Goal: Transaction & Acquisition: Purchase product/service

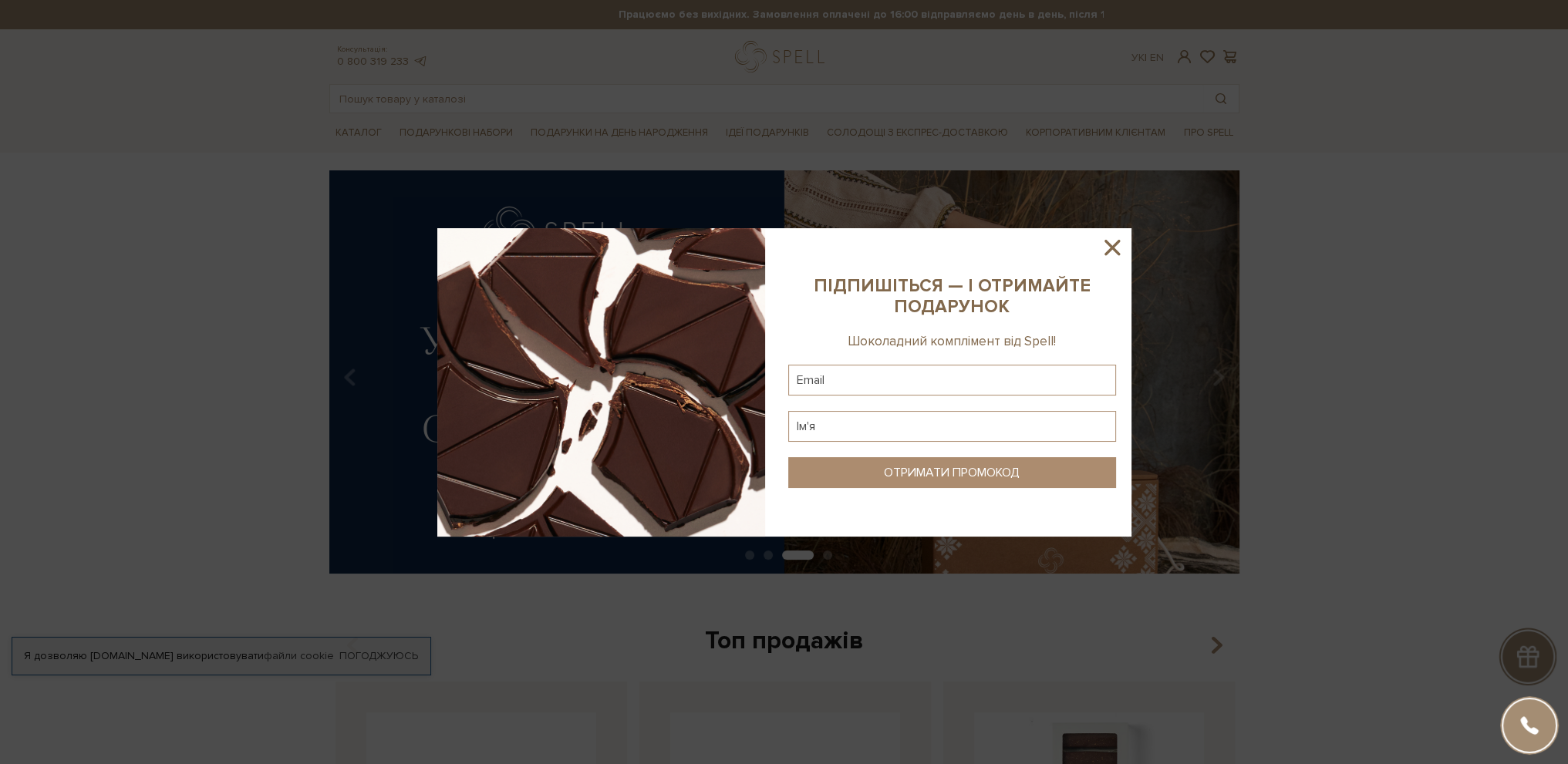
click at [1117, 242] on icon at bounding box center [1112, 247] width 15 height 15
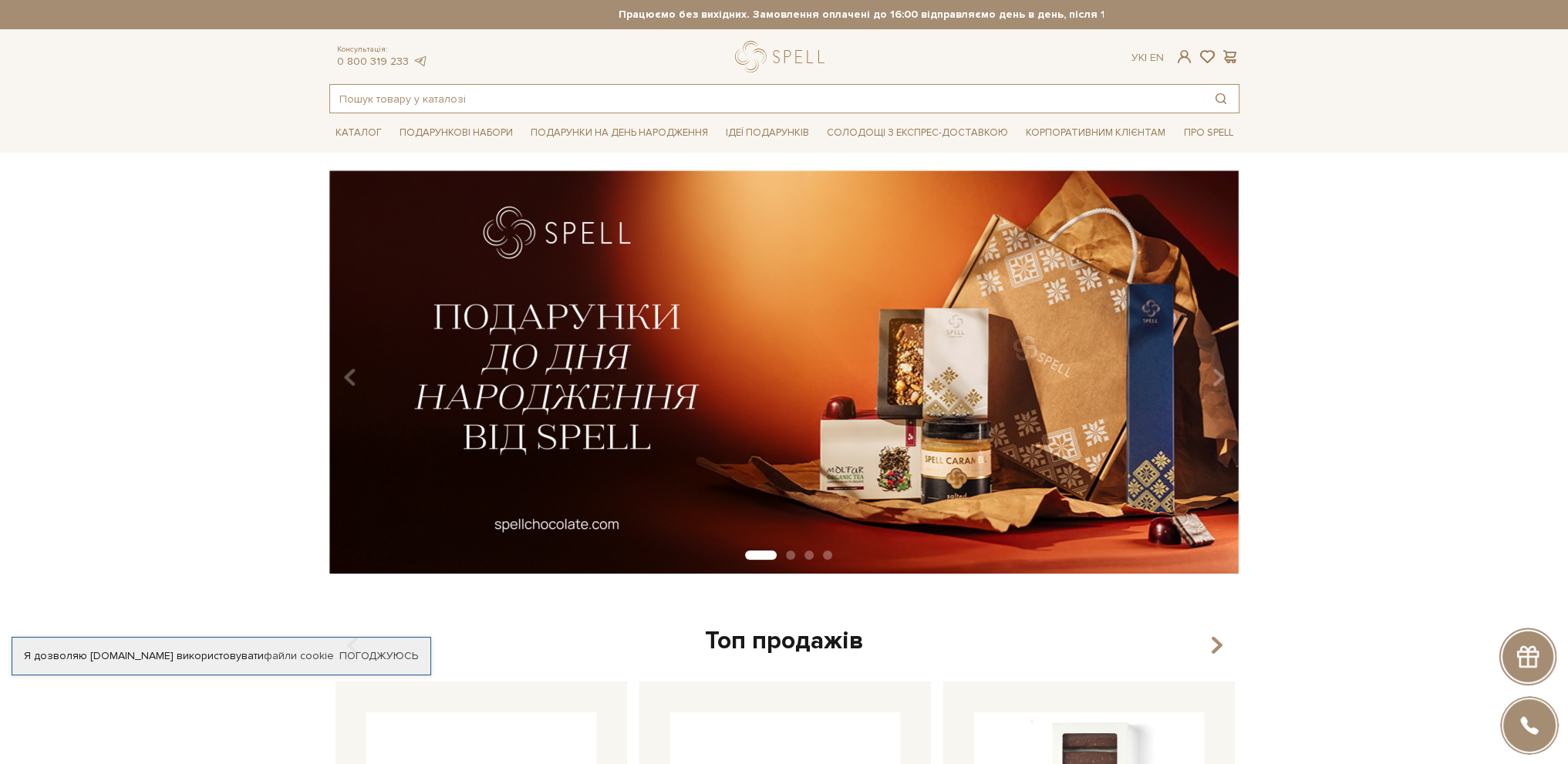
click at [460, 99] on input "text" at bounding box center [767, 98] width 873 height 28
type input "т"
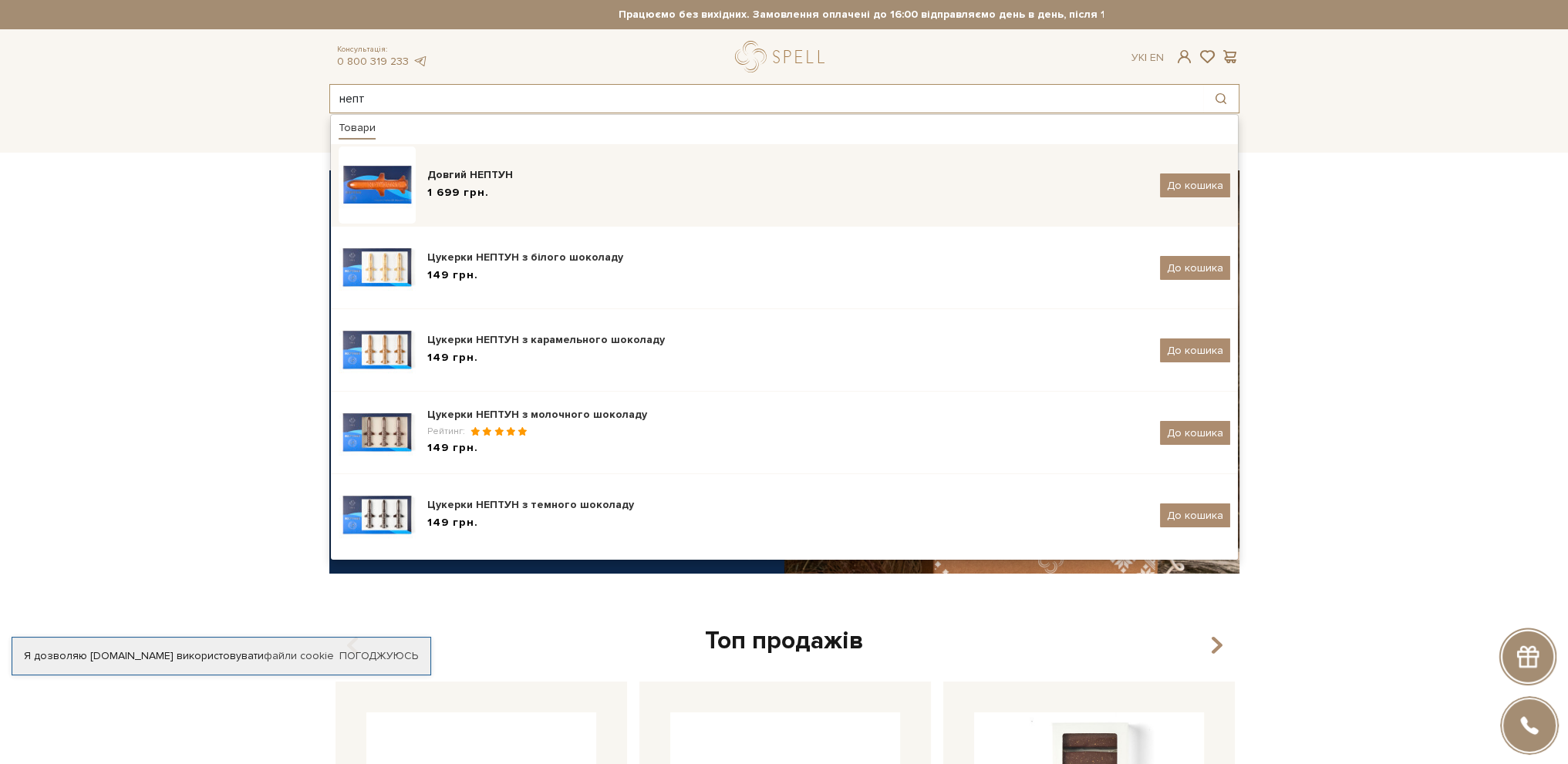
type input "непт"
click at [506, 178] on div "Довгий НЕПТУН" at bounding box center [788, 174] width 721 height 15
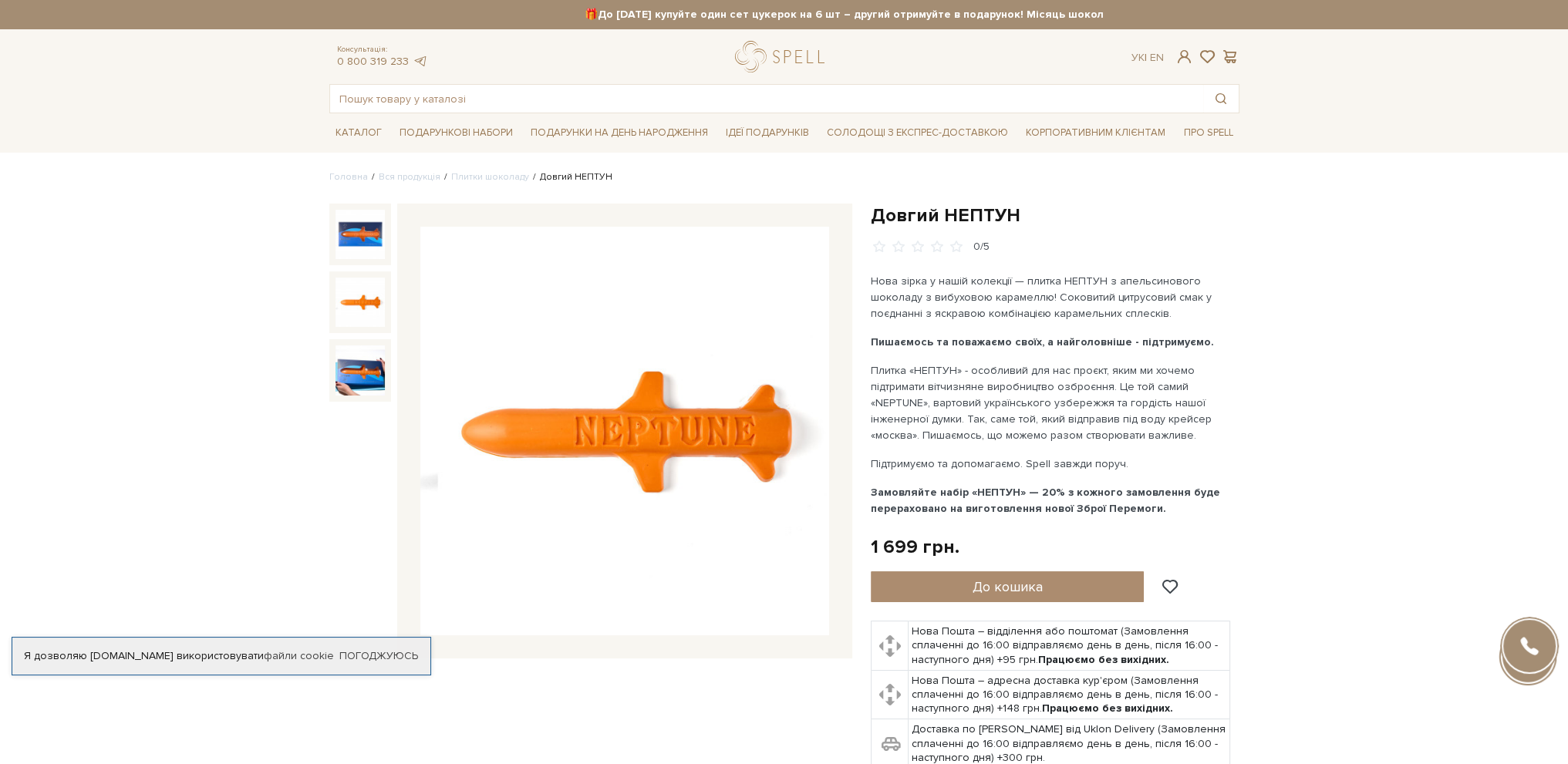
click at [351, 295] on img at bounding box center [360, 302] width 49 height 49
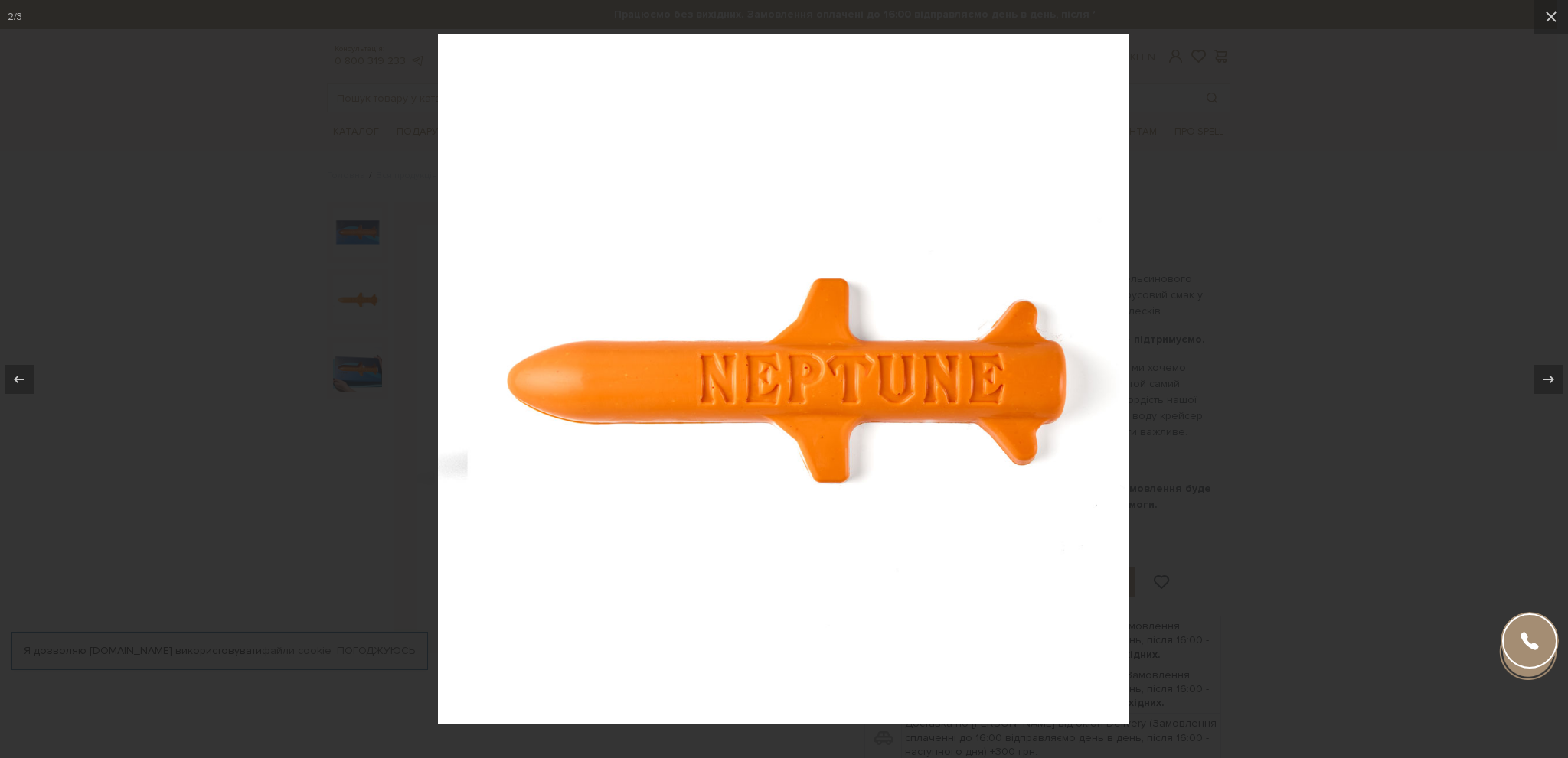
click at [334, 381] on div at bounding box center [784, 379] width 1568 height 758
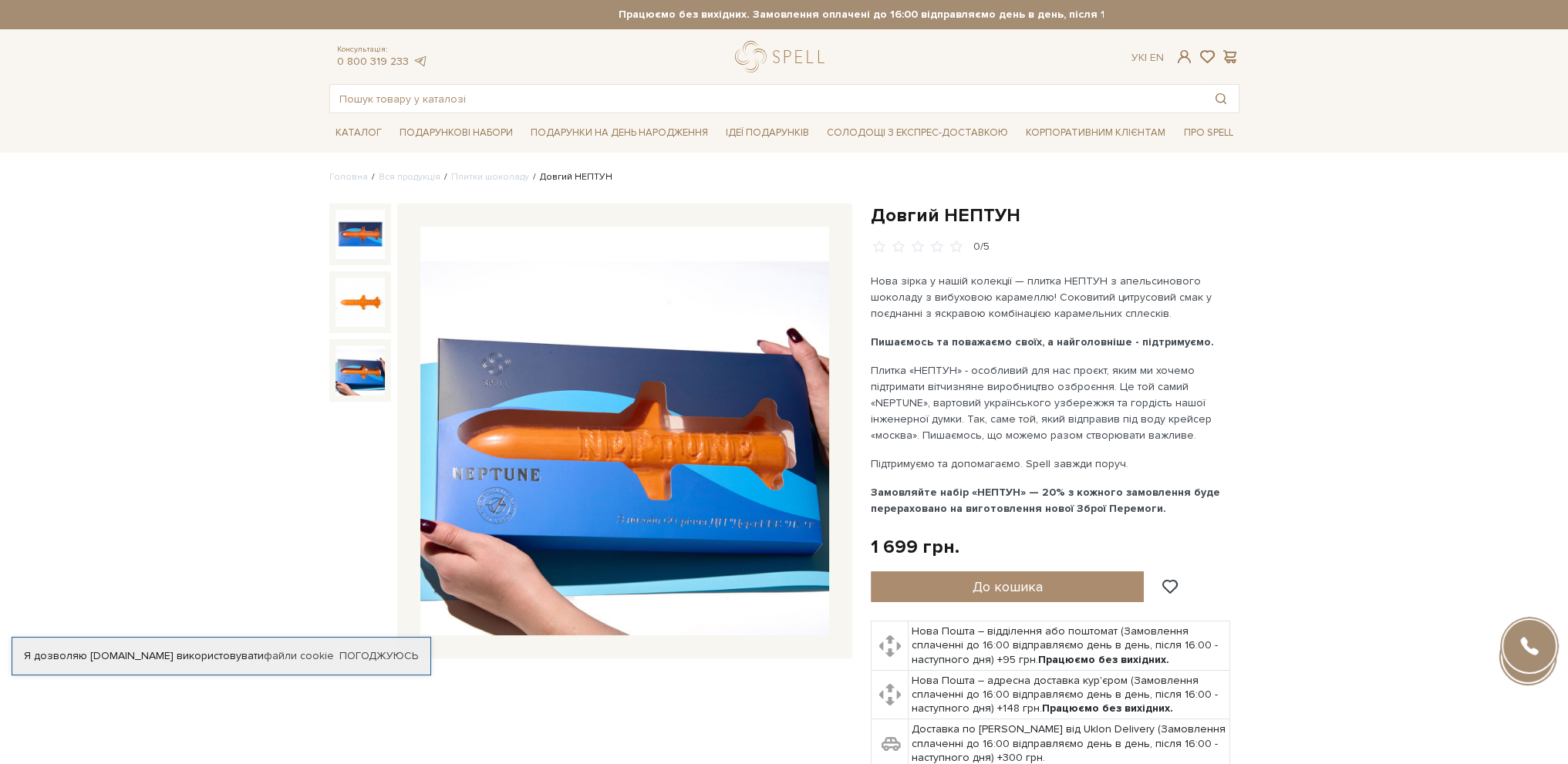
click at [348, 372] on img at bounding box center [360, 370] width 49 height 49
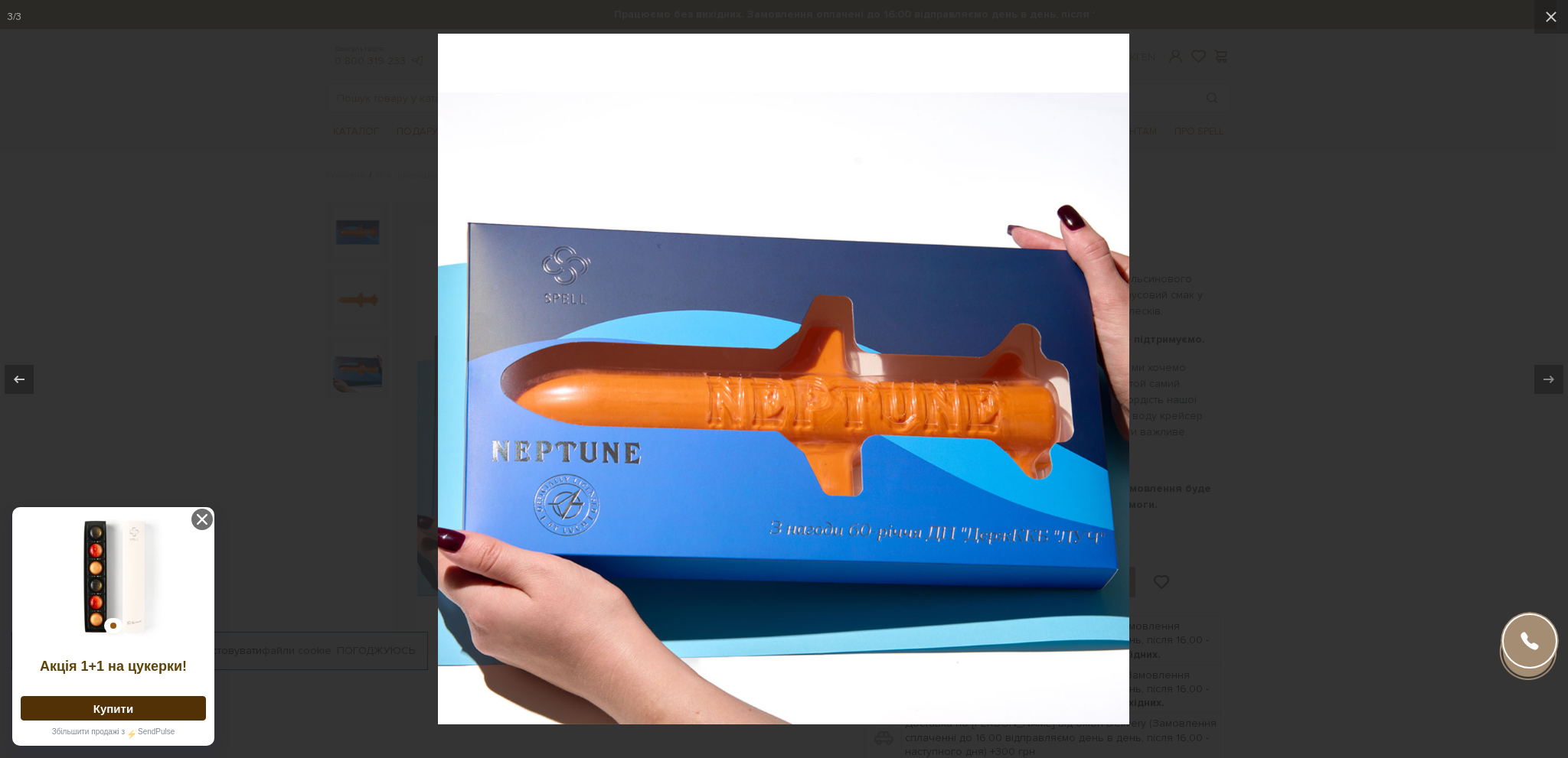
click at [1371, 447] on div at bounding box center [784, 379] width 1568 height 758
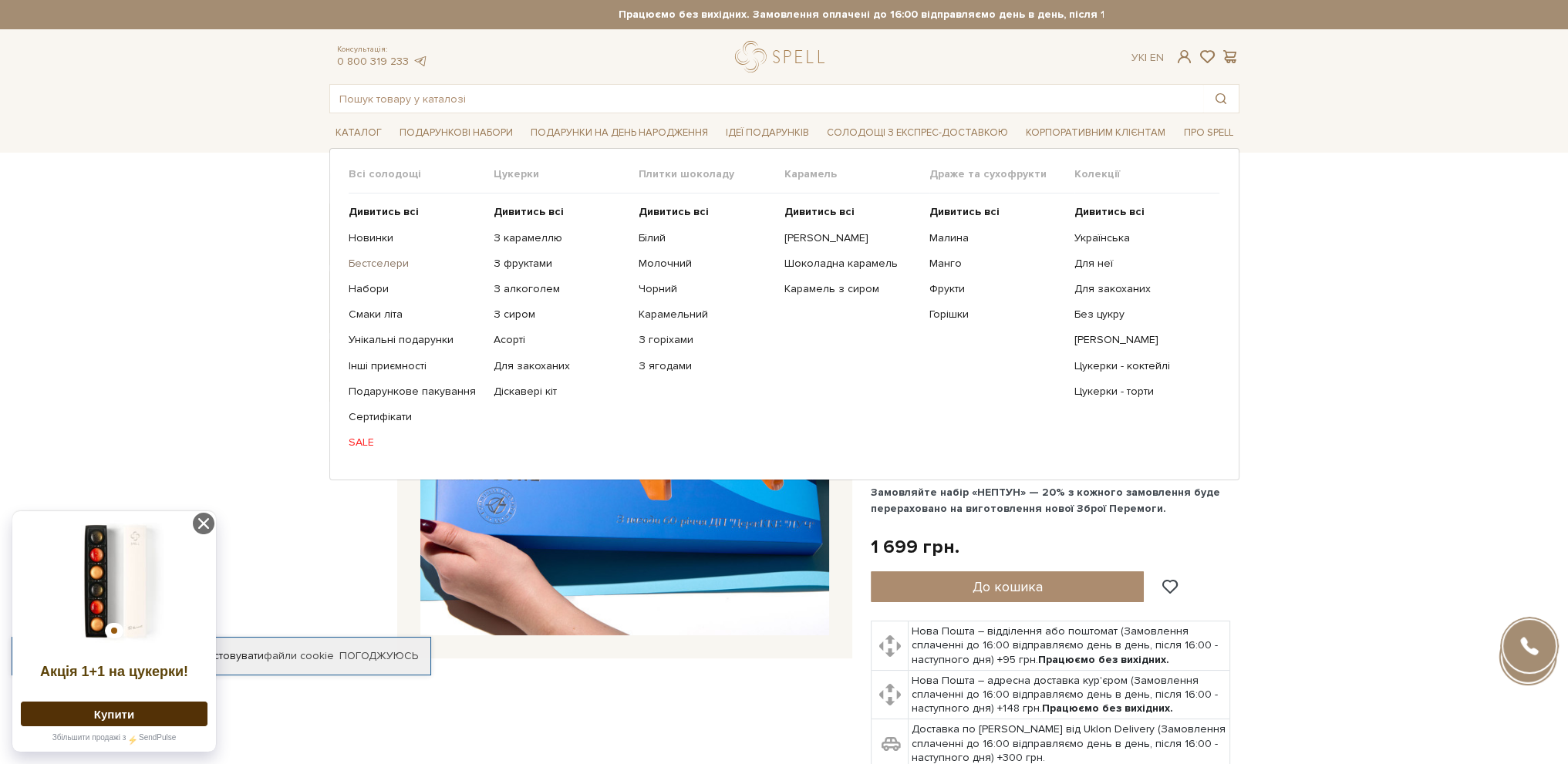
click at [374, 260] on link "Бестселери" at bounding box center [415, 263] width 133 height 14
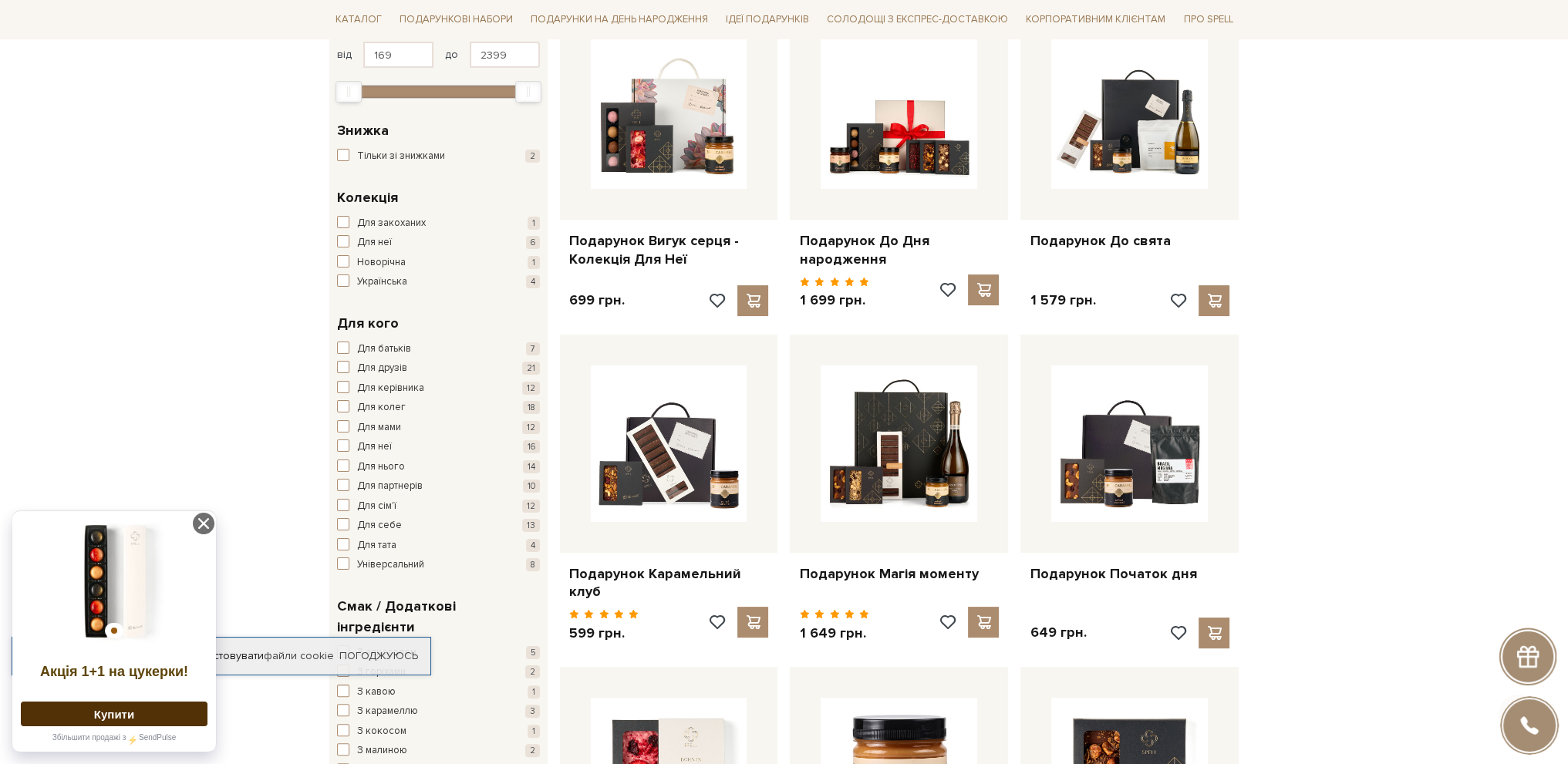
scroll to position [309, 0]
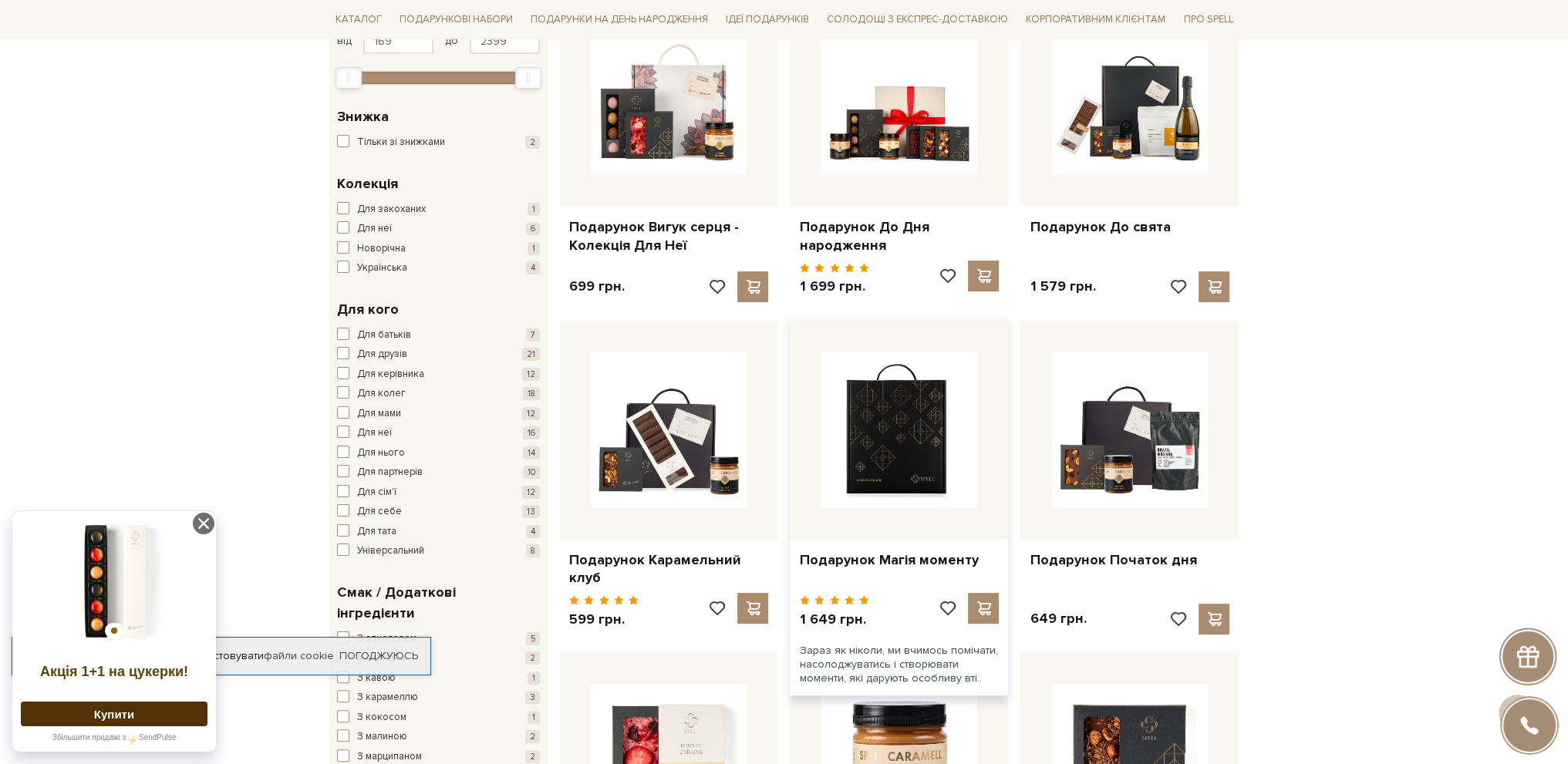
click at [919, 455] on img at bounding box center [898, 430] width 157 height 157
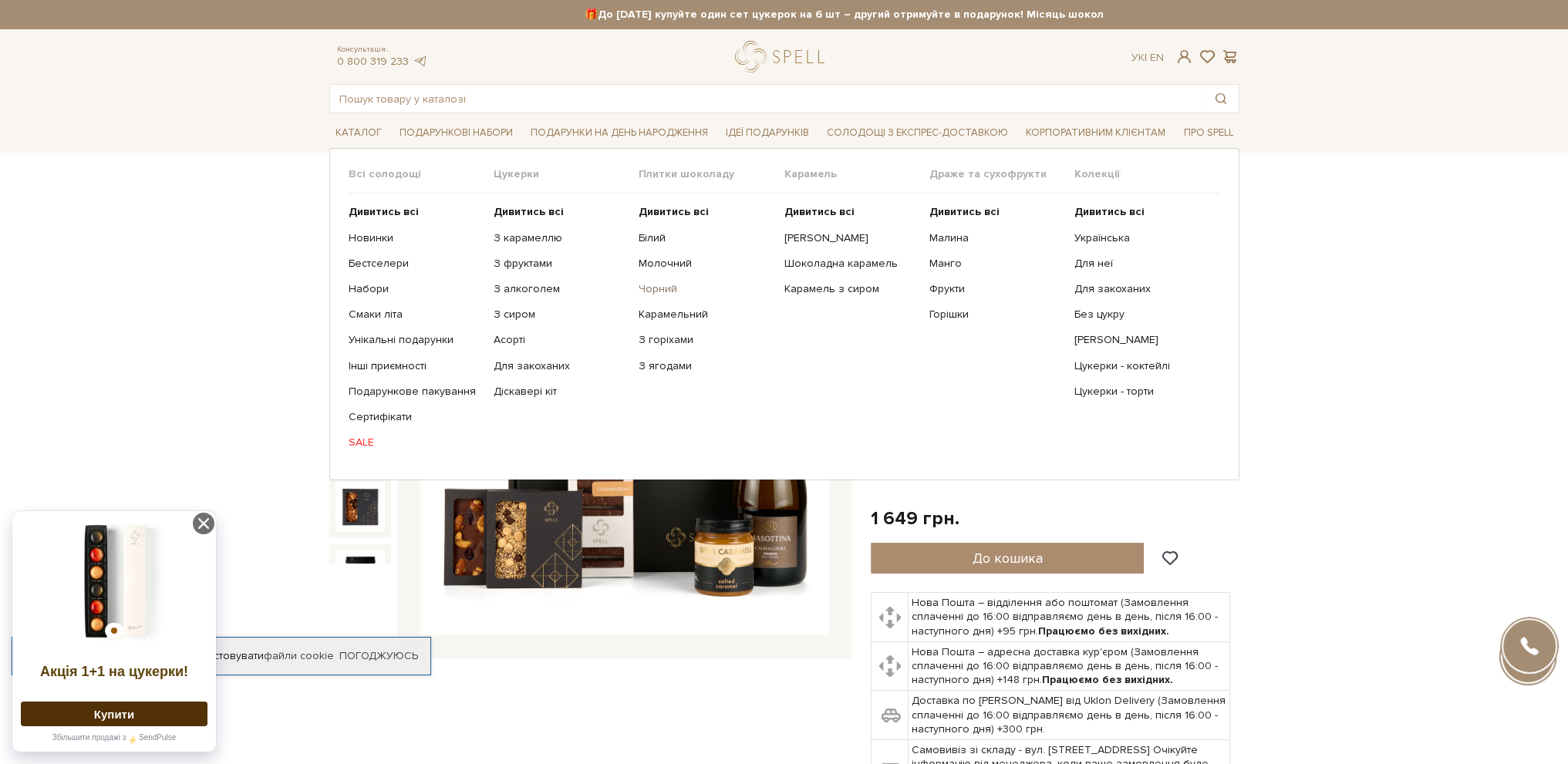
click at [657, 285] on link "Чорний" at bounding box center [705, 289] width 133 height 14
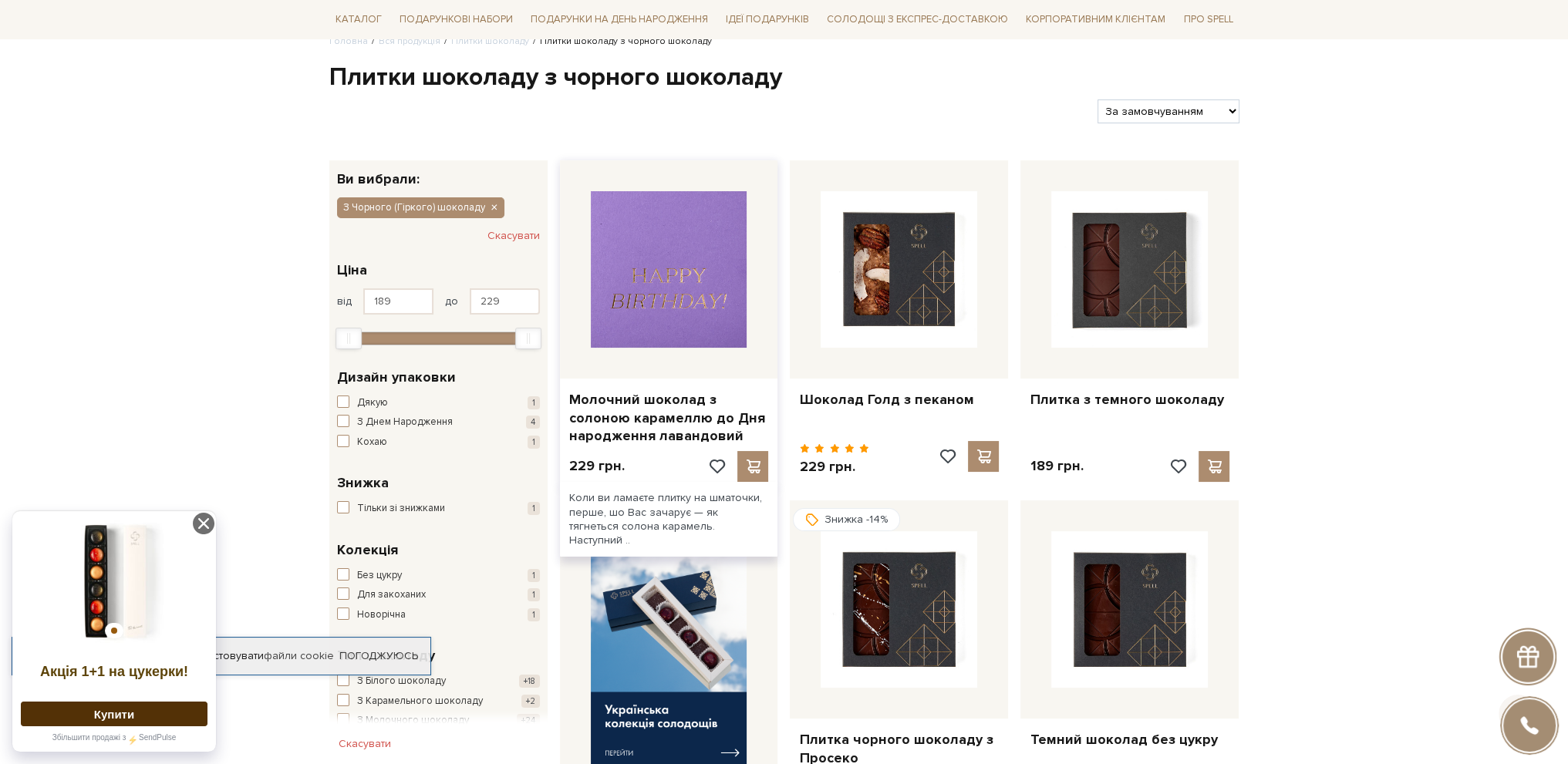
scroll to position [154, 0]
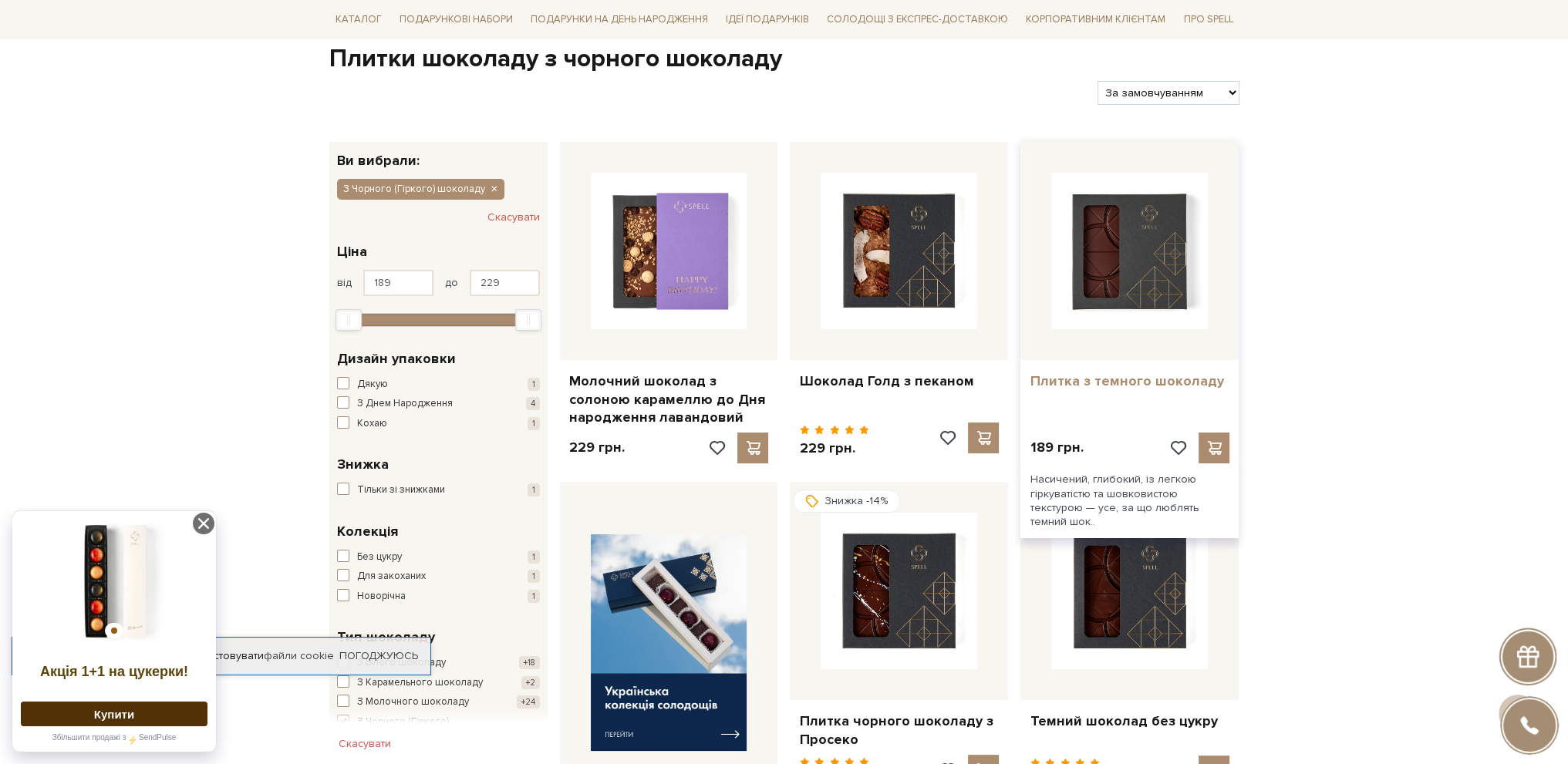
click at [1126, 383] on link "Плитка з темного шоколаду" at bounding box center [1130, 381] width 200 height 18
